Goal: Information Seeking & Learning: Learn about a topic

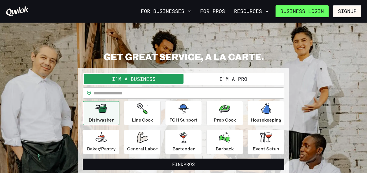
click at [316, 13] on link "Business Login" at bounding box center [302, 11] width 53 height 12
click at [252, 78] on button "I'm a Pro" at bounding box center [233, 79] width 100 height 10
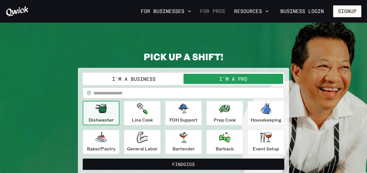
click at [209, 13] on link "For Pros" at bounding box center [212, 11] width 29 height 10
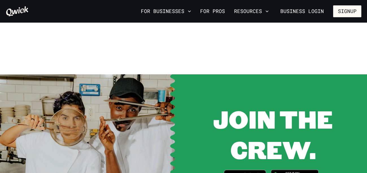
scroll to position [666, 0]
